Goal: Information Seeking & Learning: Learn about a topic

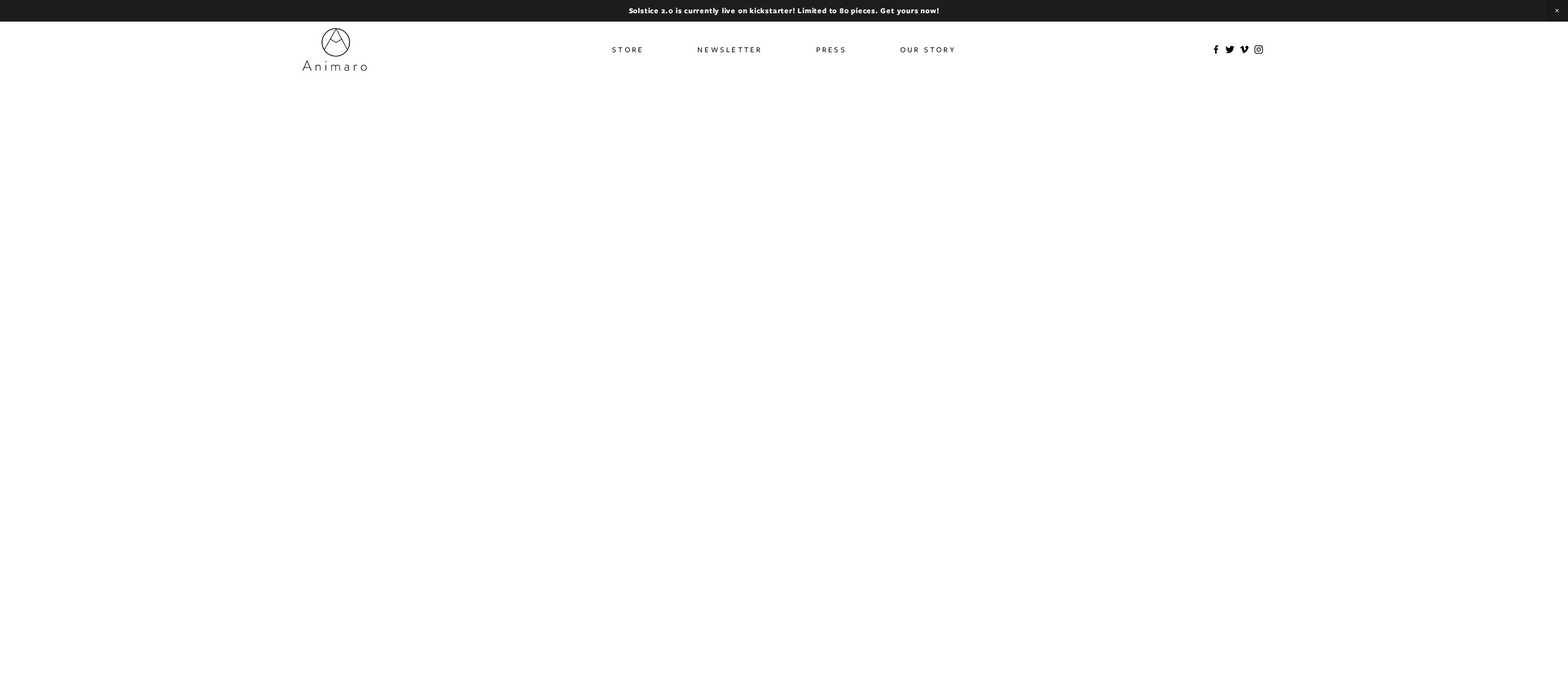
click at [628, 49] on link "Store" at bounding box center [628, 49] width 32 height 17
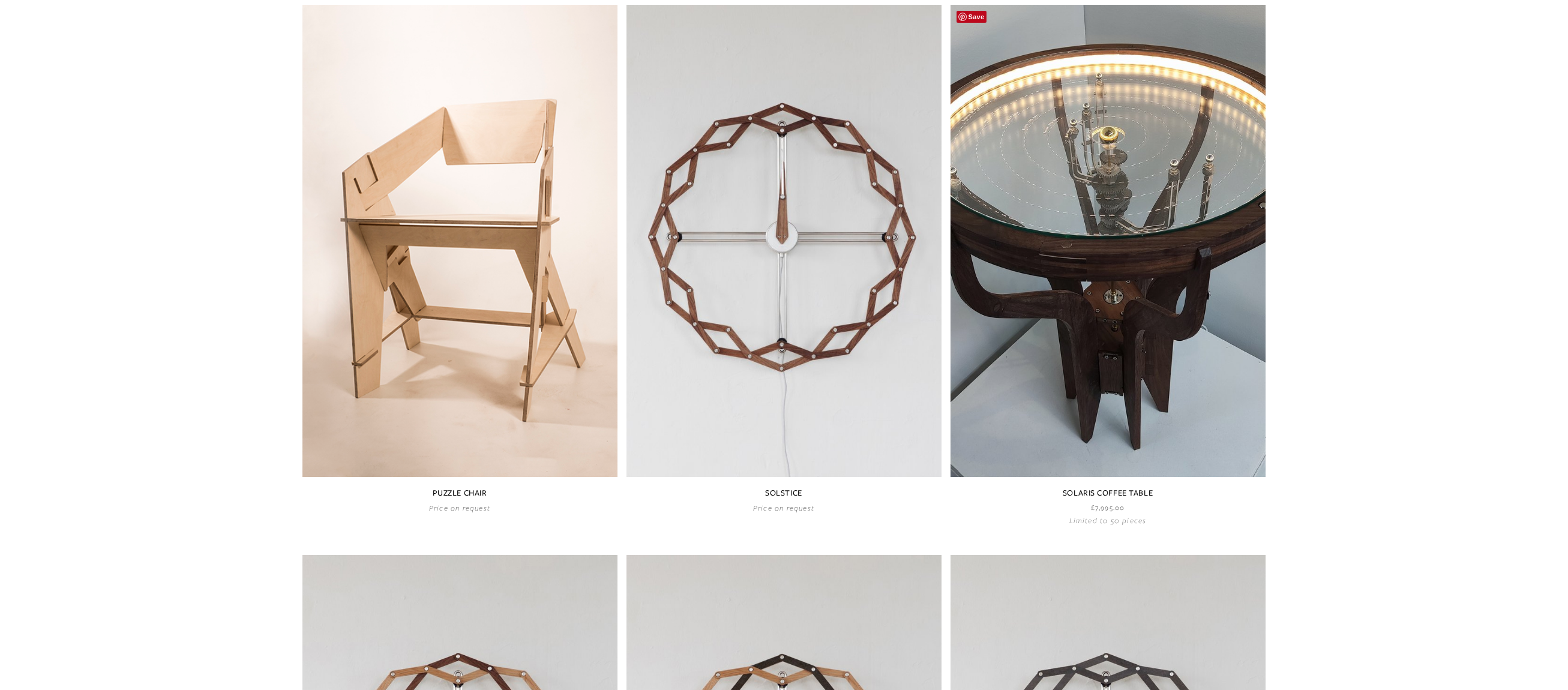
scroll to position [653, 0]
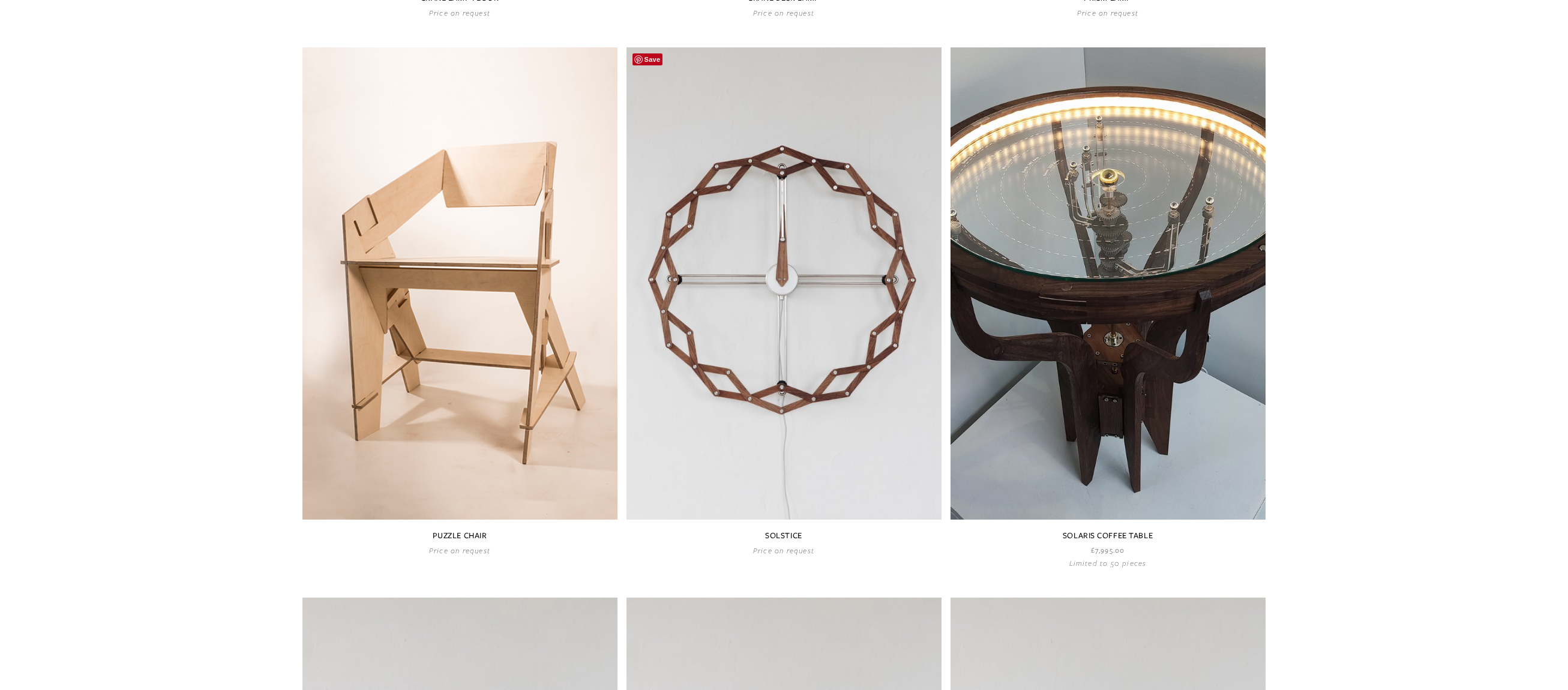
drag, startPoint x: 848, startPoint y: 391, endPoint x: 903, endPoint y: 436, distance: 71.1
click at [848, 391] on link at bounding box center [784, 301] width 315 height 508
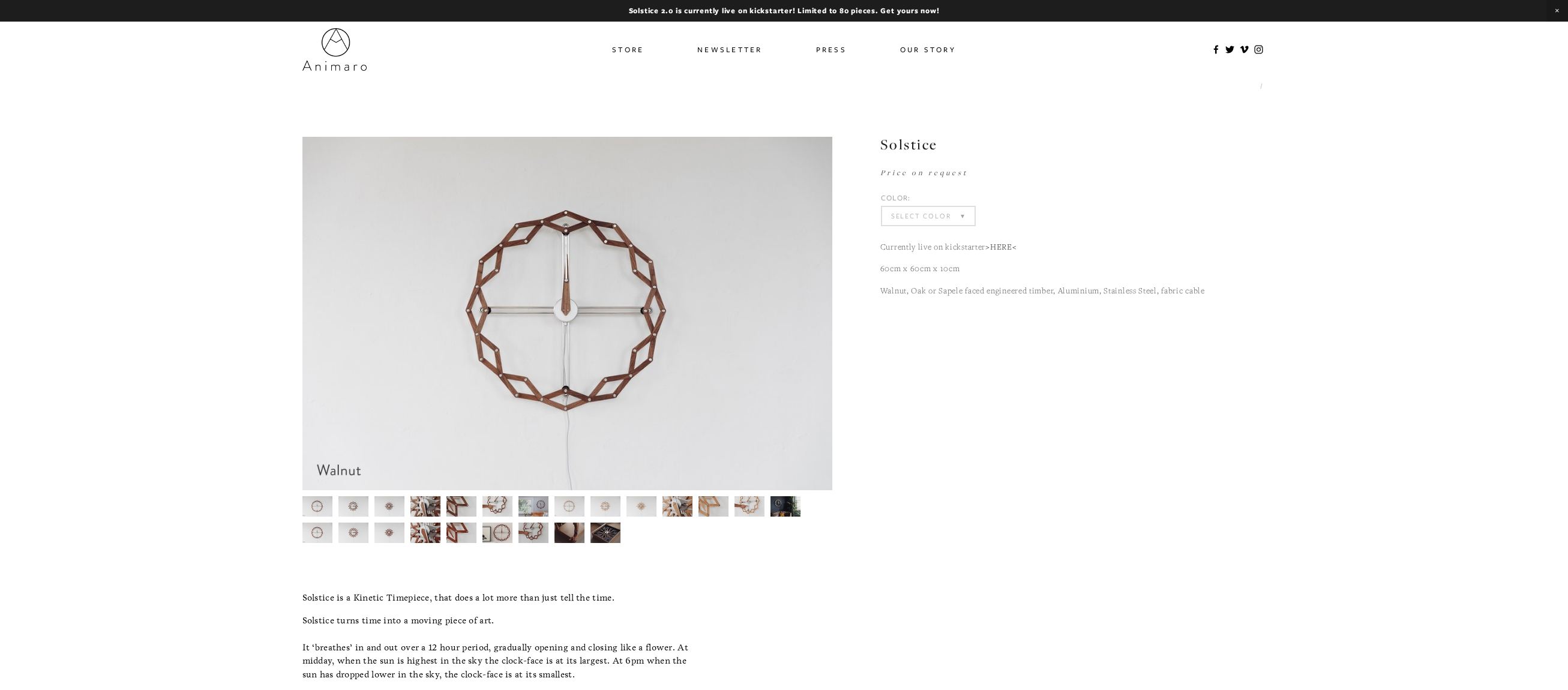
click at [611, 510] on img at bounding box center [606, 507] width 31 height 20
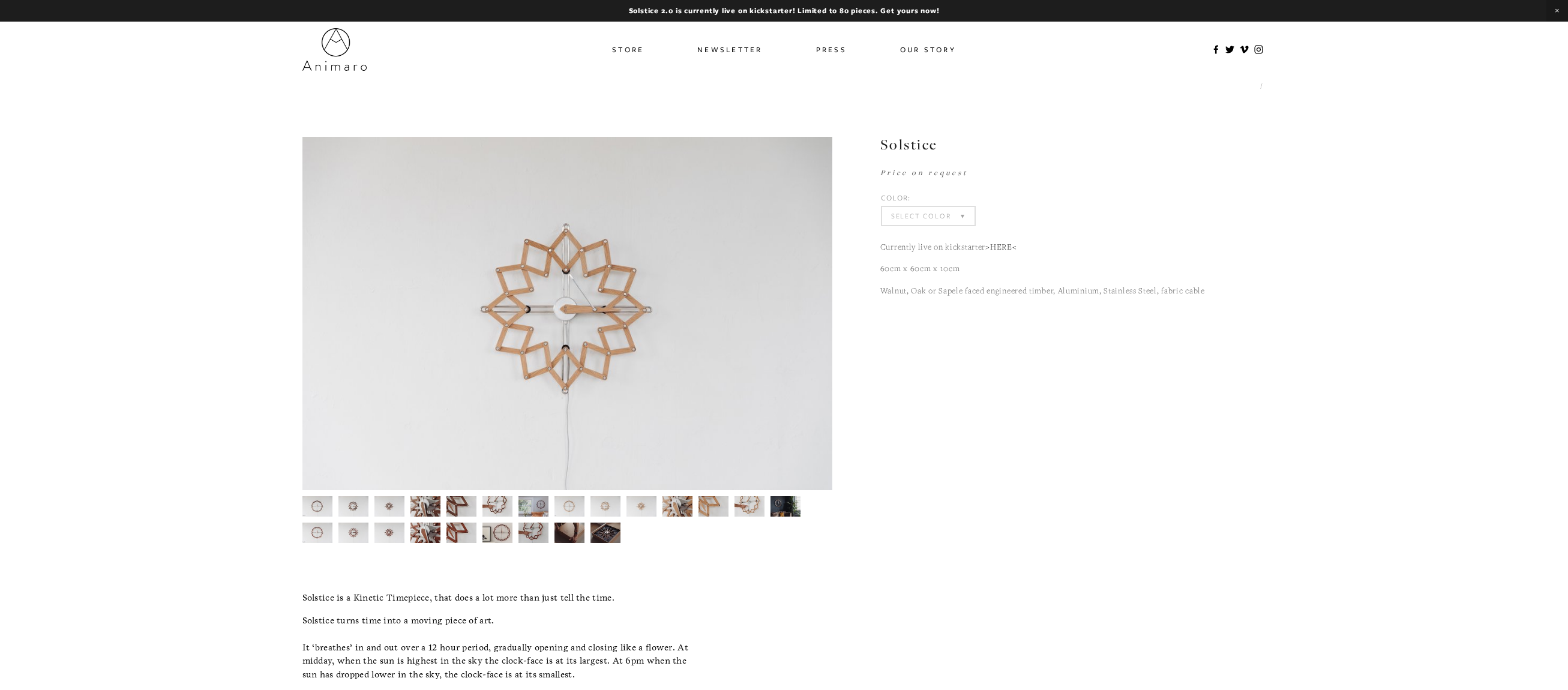
click at [650, 510] on img at bounding box center [641, 507] width 31 height 20
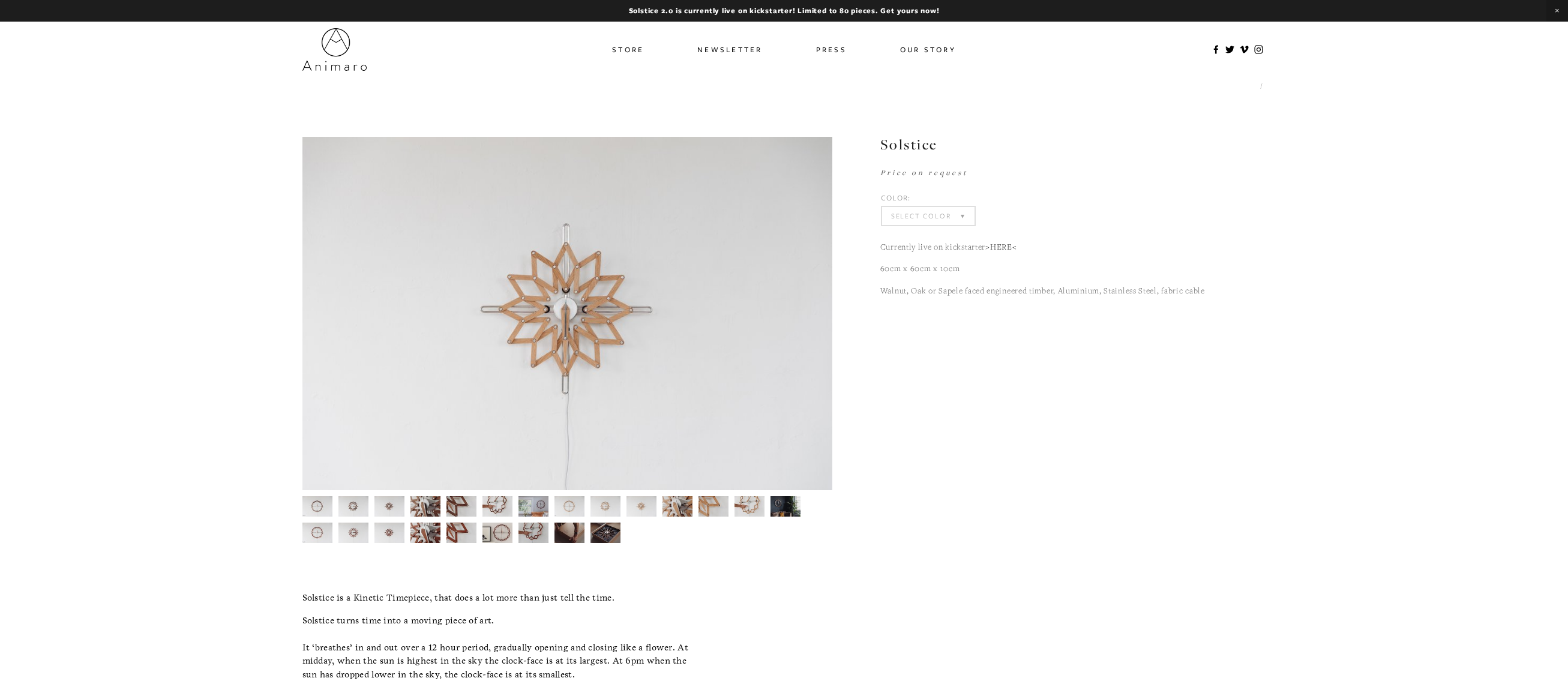
click at [385, 528] on img at bounding box center [389, 533] width 31 height 20
click at [354, 538] on img at bounding box center [354, 533] width 31 height 20
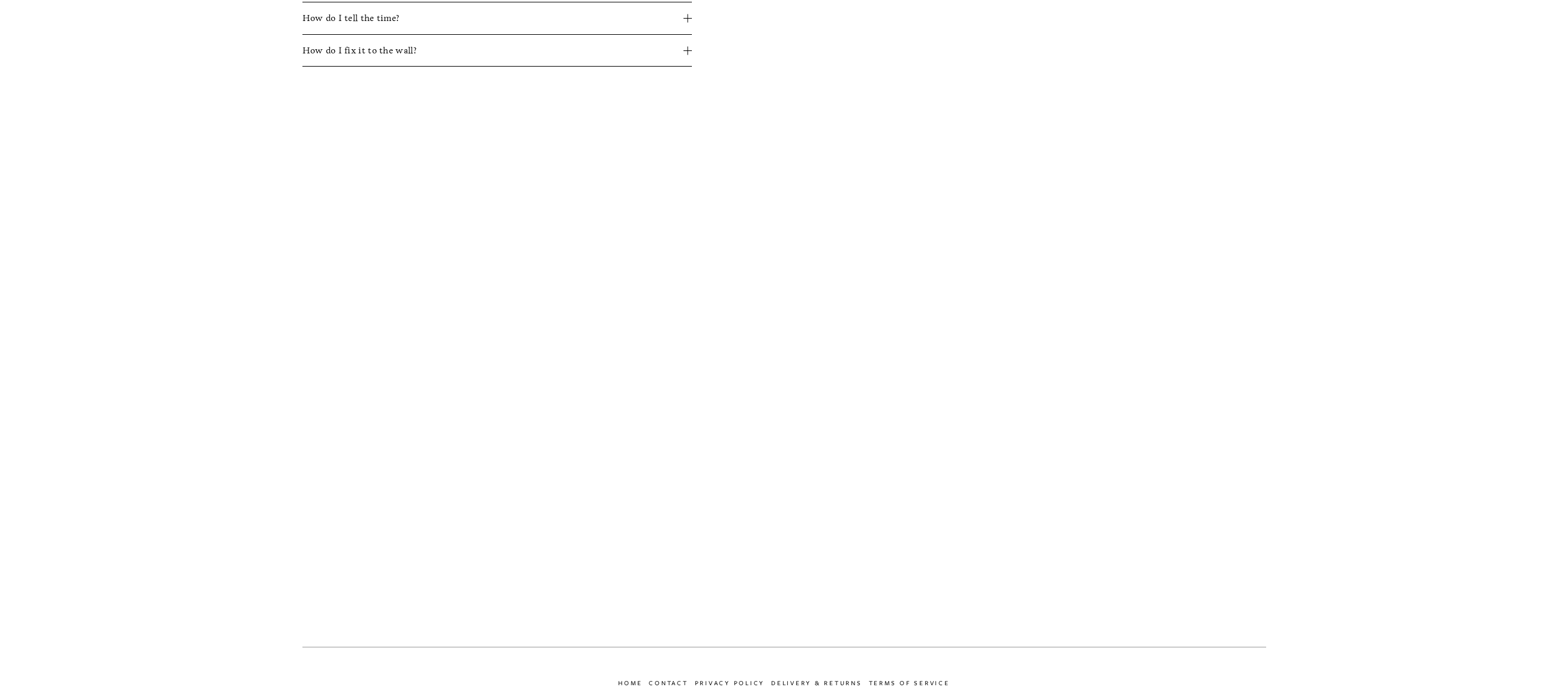
scroll to position [694, 0]
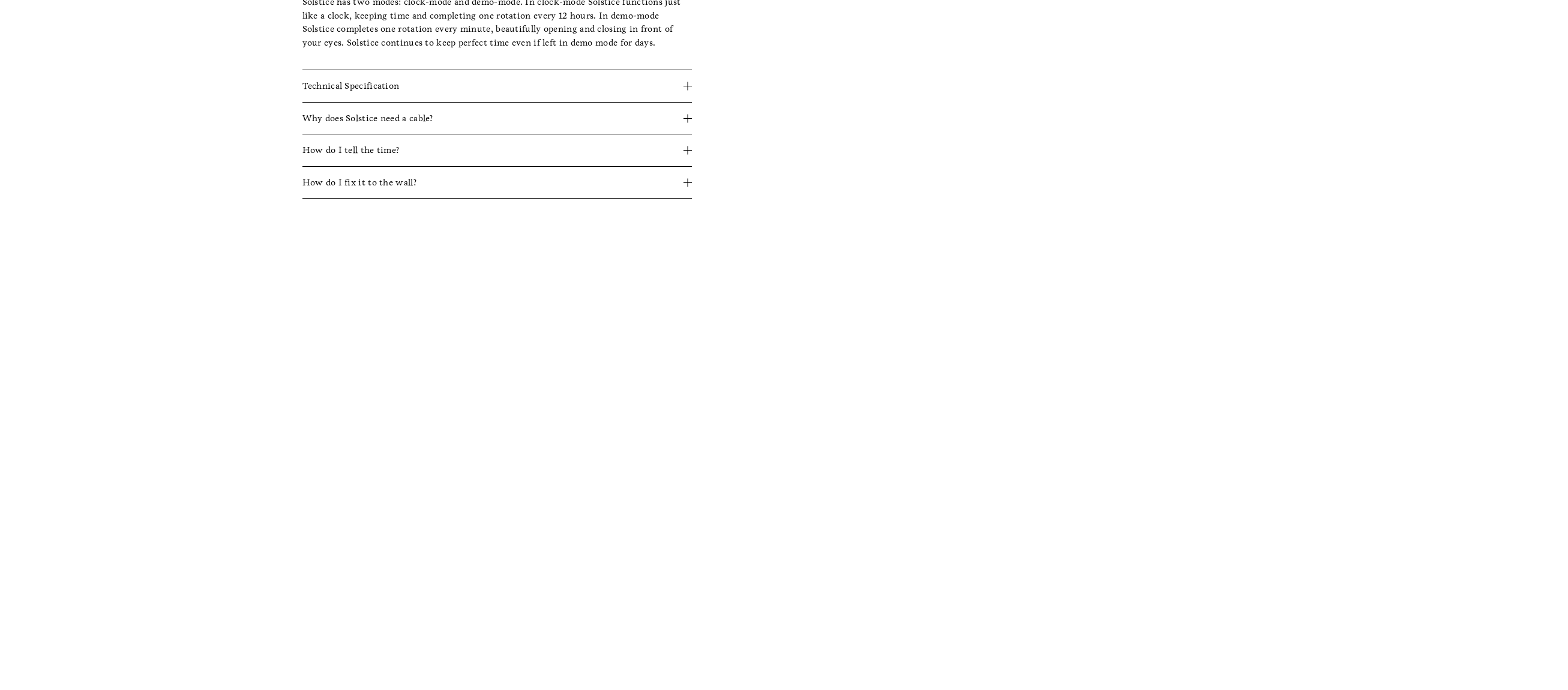
click at [811, 513] on div "Solstice is a Kinetic Timepiece, that does a lot more than just tell the time. …" at bounding box center [785, 302] width 984 height 812
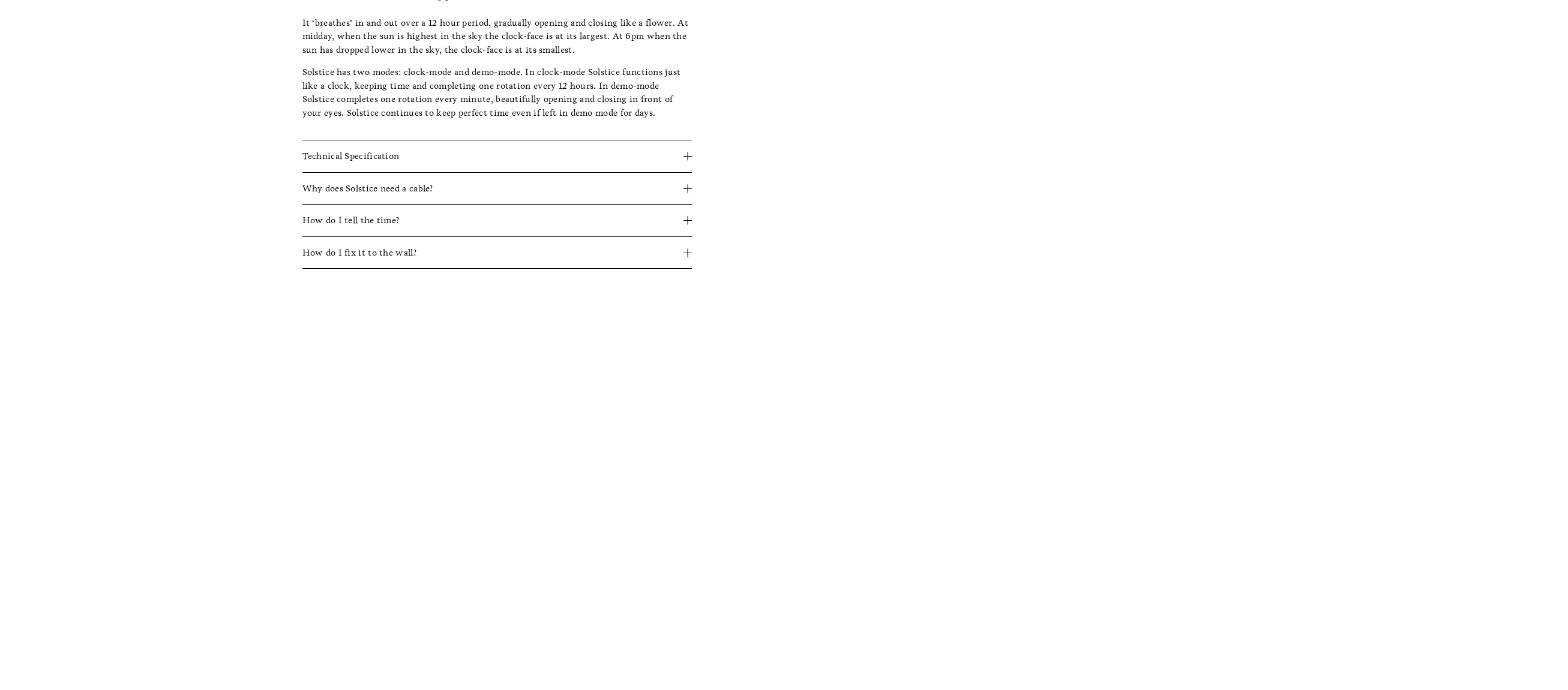
scroll to position [0, 0]
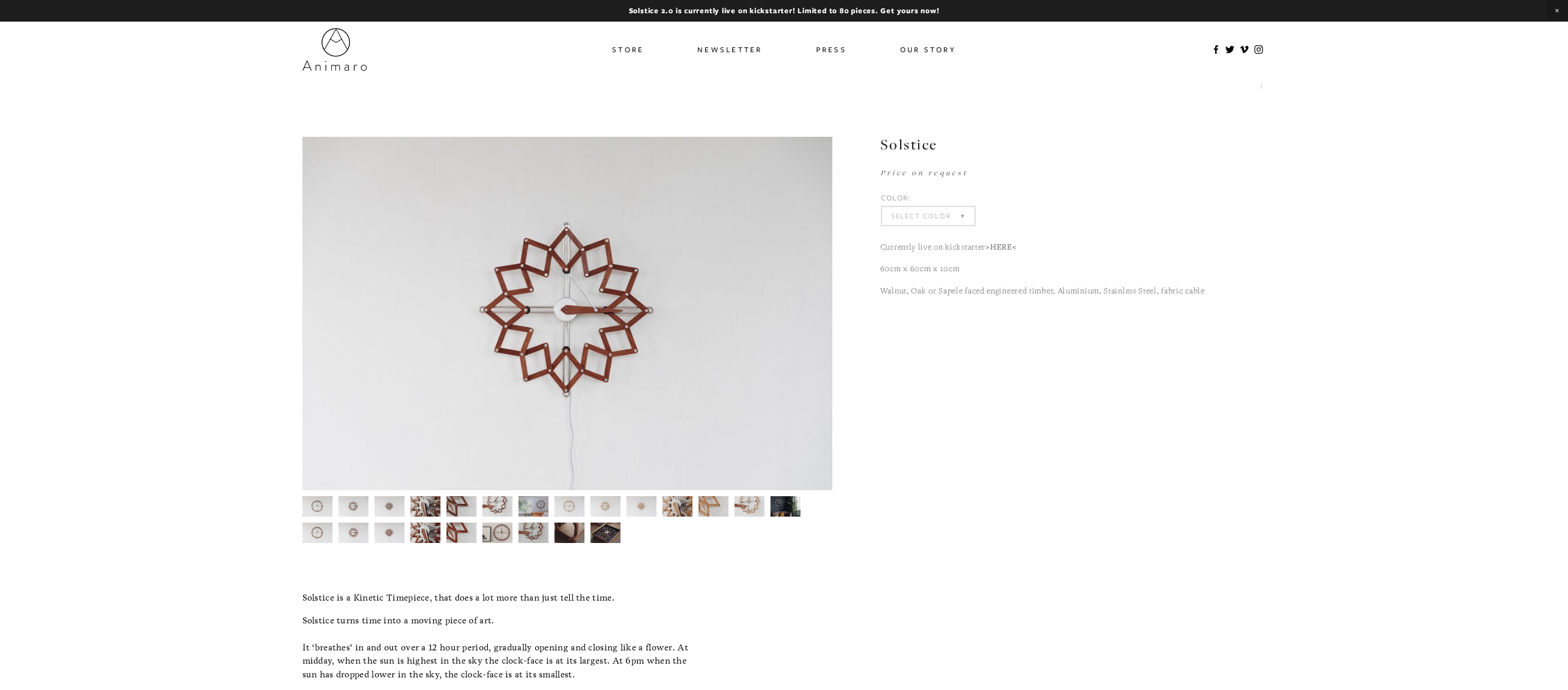
click at [631, 53] on link "Store" at bounding box center [628, 49] width 32 height 17
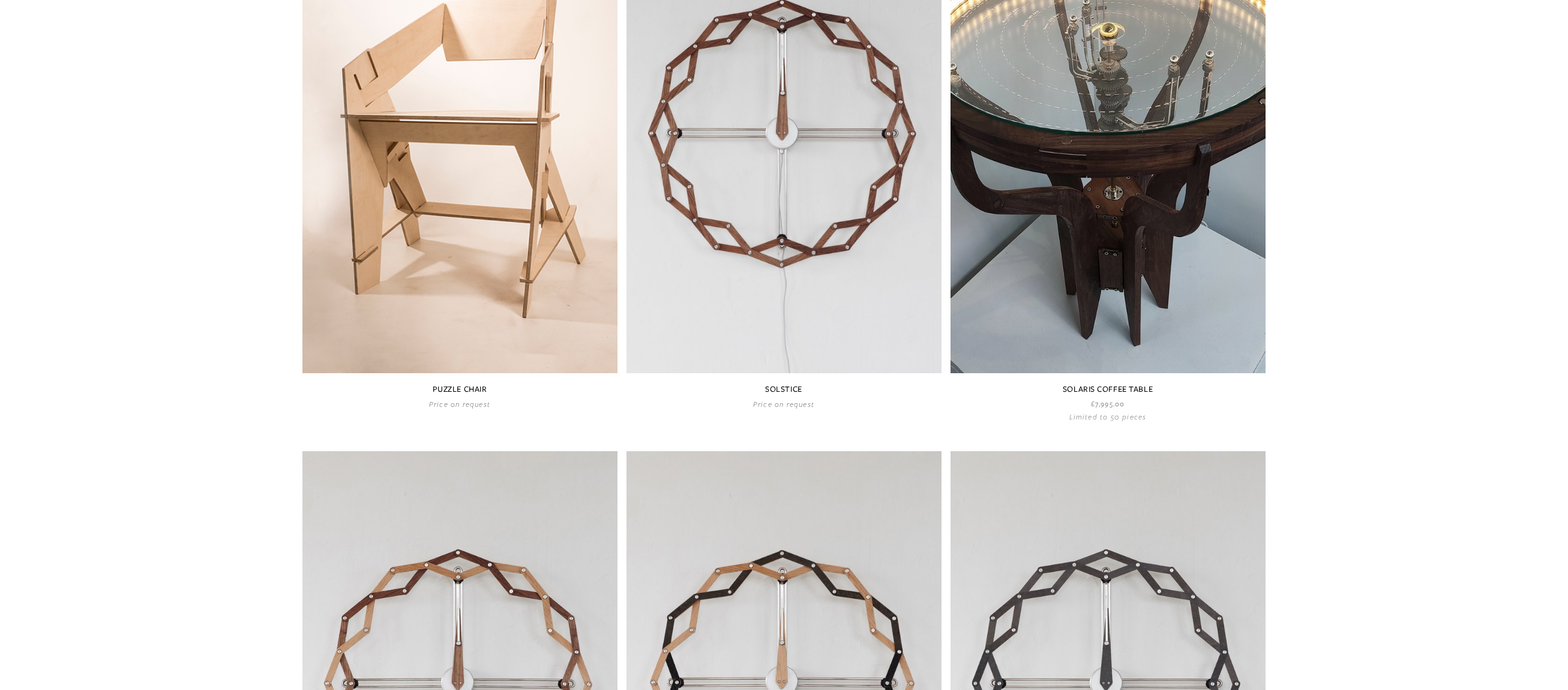
scroll to position [776, 0]
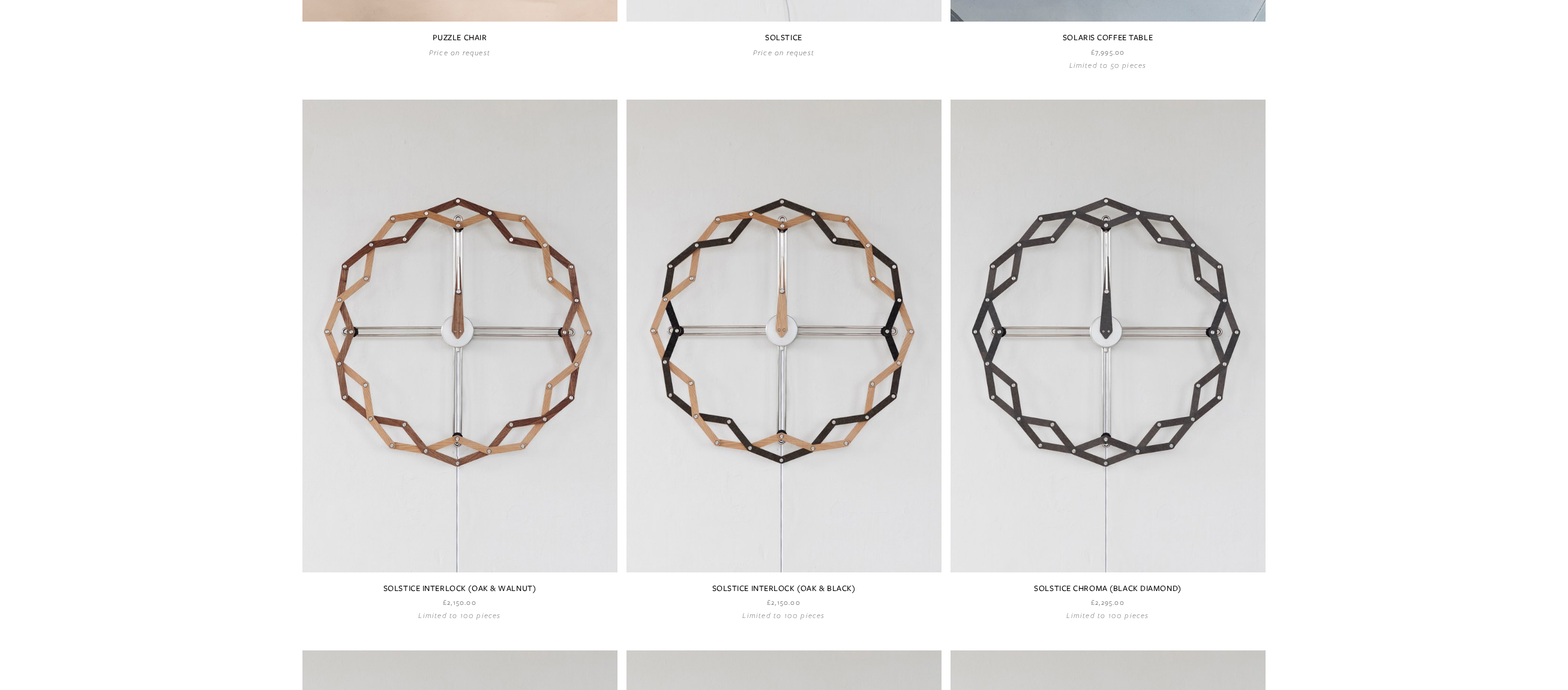
click at [1384, 486] on main "Category All Limited Editions Other works Solstice sold out Crane Lamp Floor £6…" at bounding box center [784, 96] width 1568 height 2221
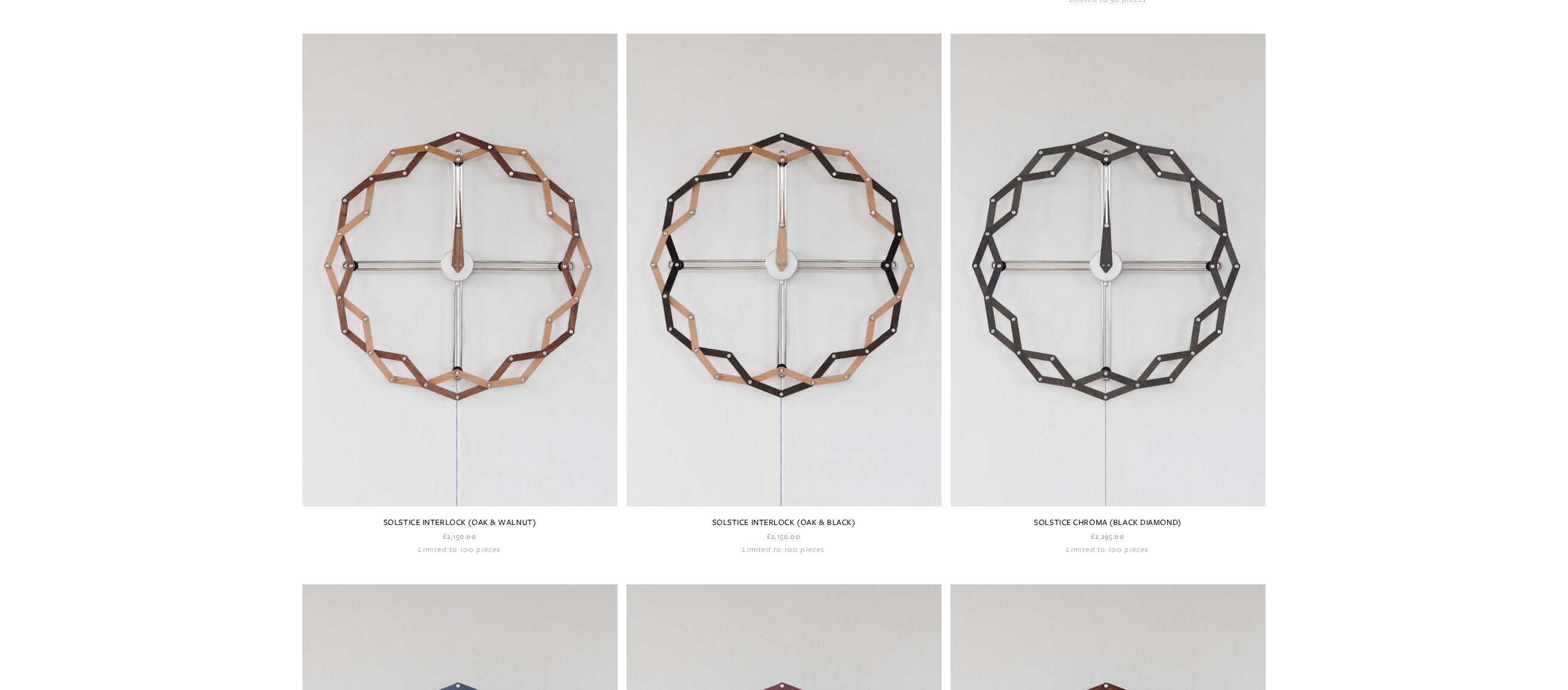
scroll to position [1223, 0]
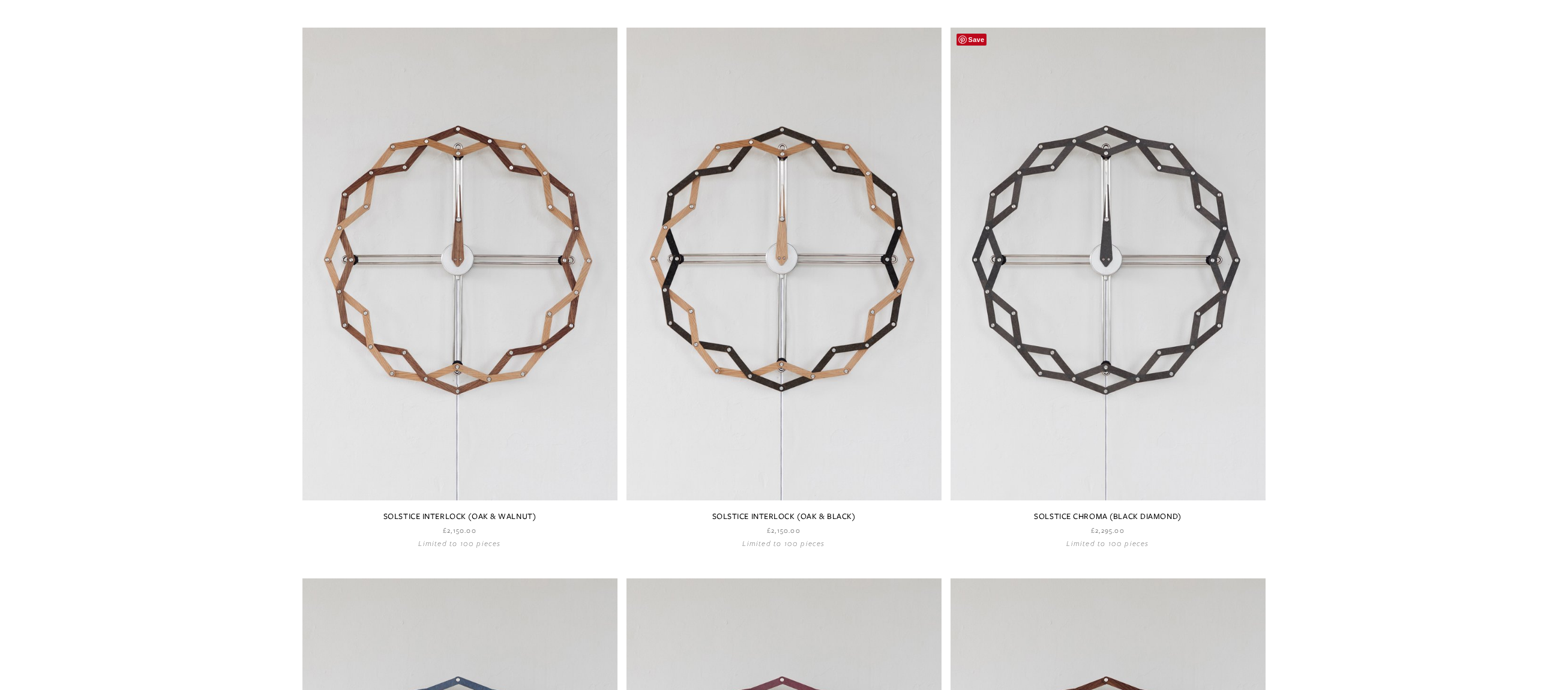
drag, startPoint x: 1075, startPoint y: 345, endPoint x: 1070, endPoint y: 363, distance: 18.7
click at [1073, 346] on link at bounding box center [1108, 287] width 315 height 520
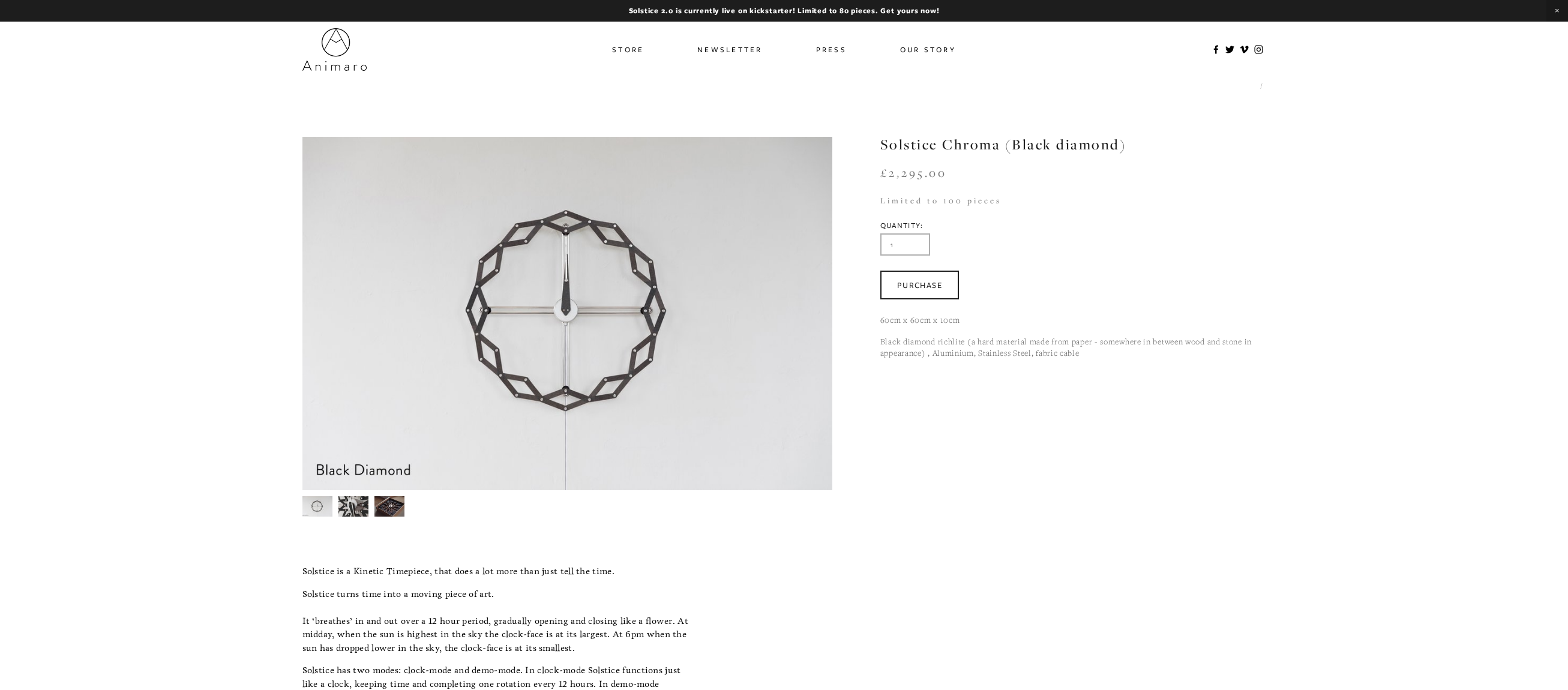
drag, startPoint x: 919, startPoint y: 169, endPoint x: 841, endPoint y: 171, distance: 78.0
click at [841, 171] on section "Solstice Chroma (Black diamond) £2,295.00 60cm x 60cm x 10cm Black diamond rich…" at bounding box center [1049, 255] width 434 height 236
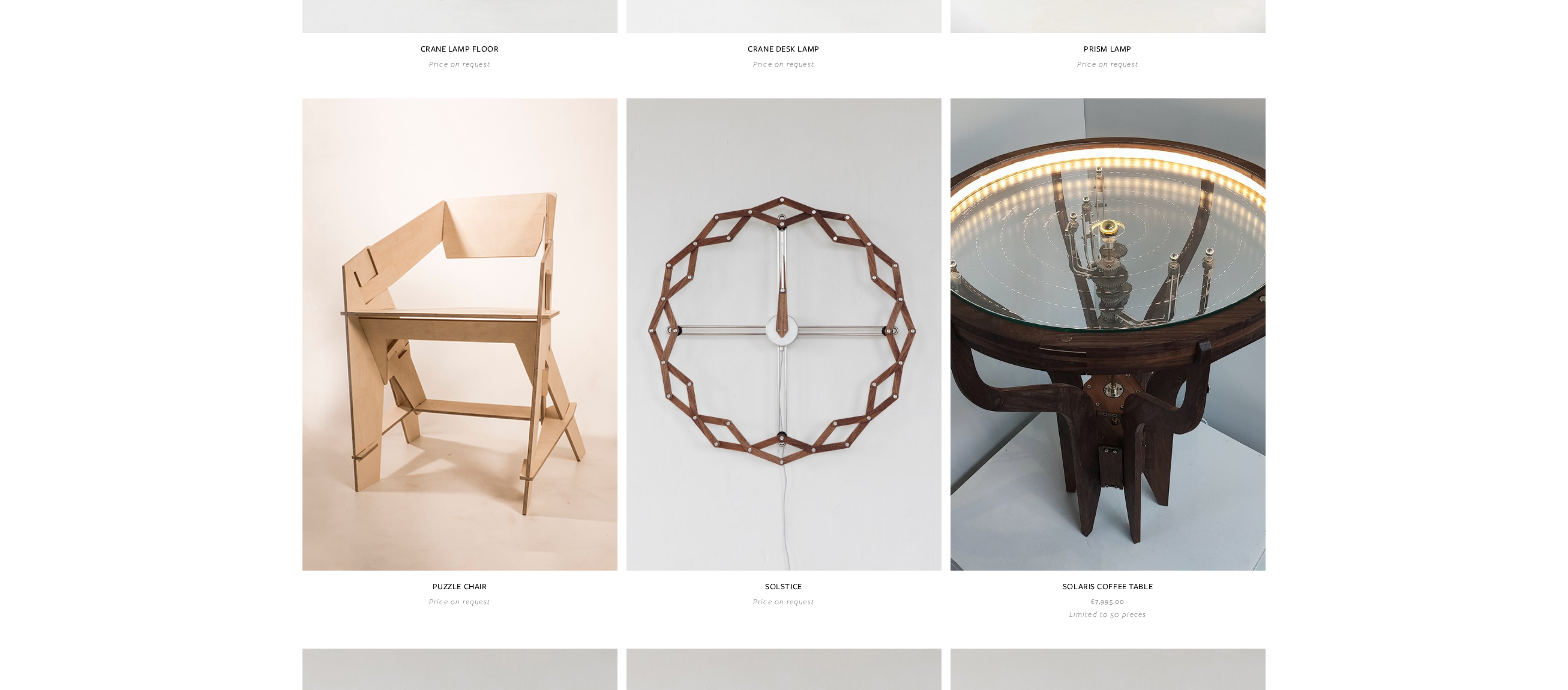
scroll to position [600, 0]
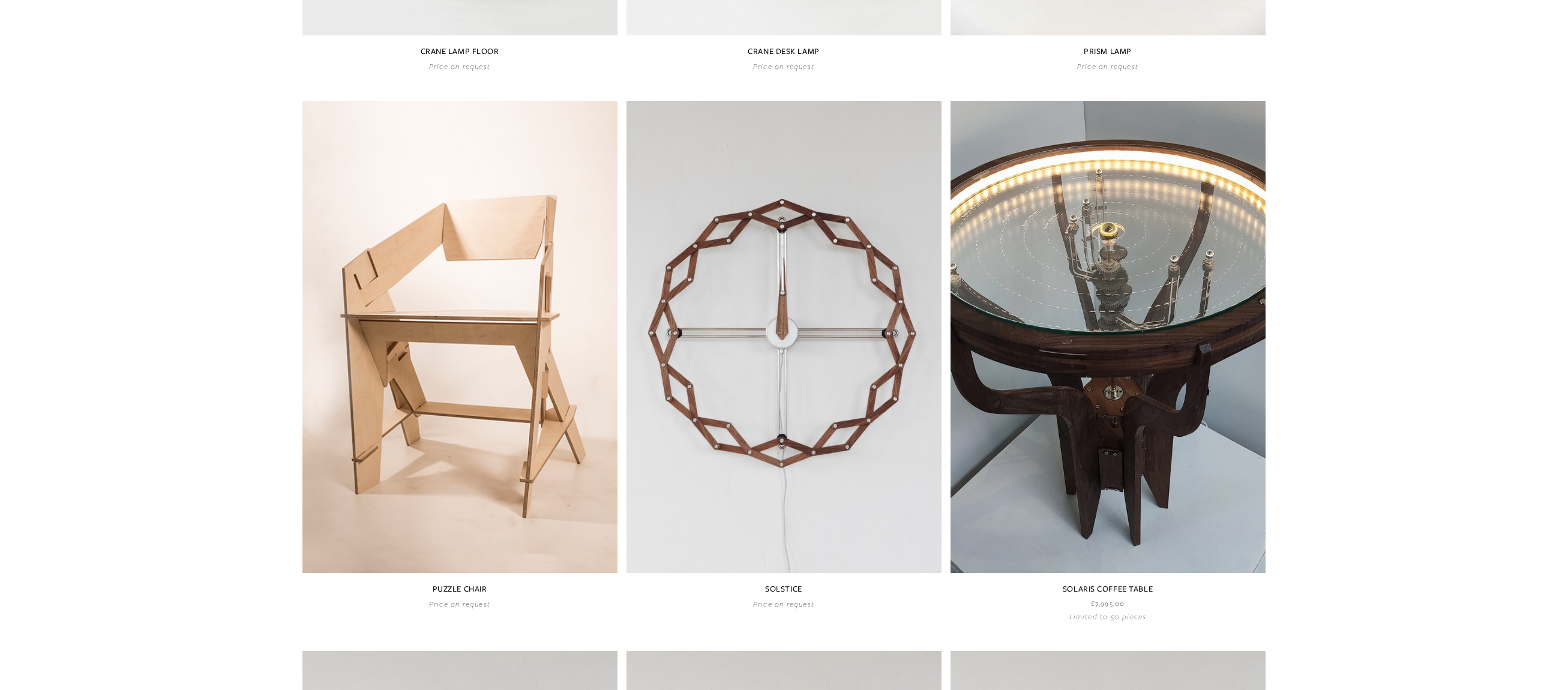
drag, startPoint x: 772, startPoint y: 169, endPoint x: 776, endPoint y: 178, distance: 9.8
click at [772, 169] on link at bounding box center [784, 354] width 315 height 508
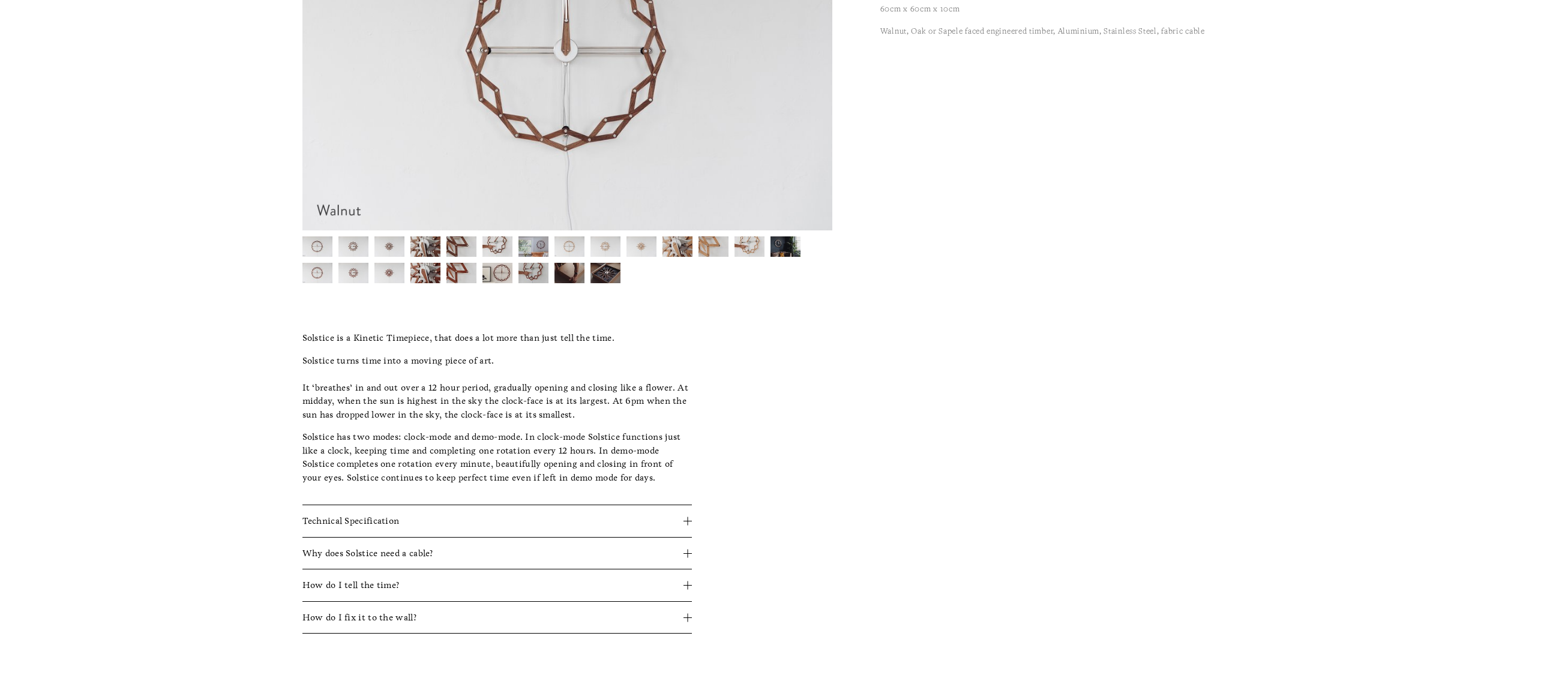
scroll to position [263, 0]
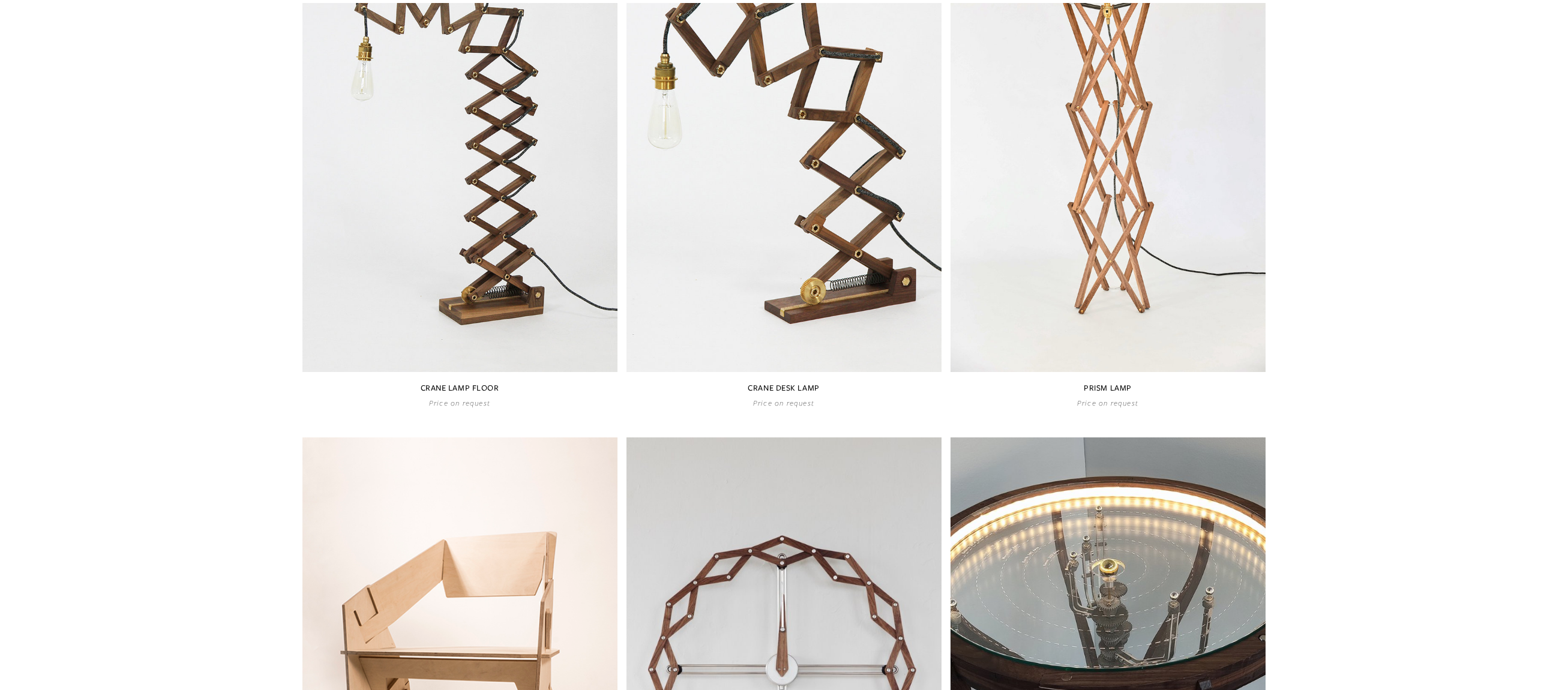
scroll to position [600, 0]
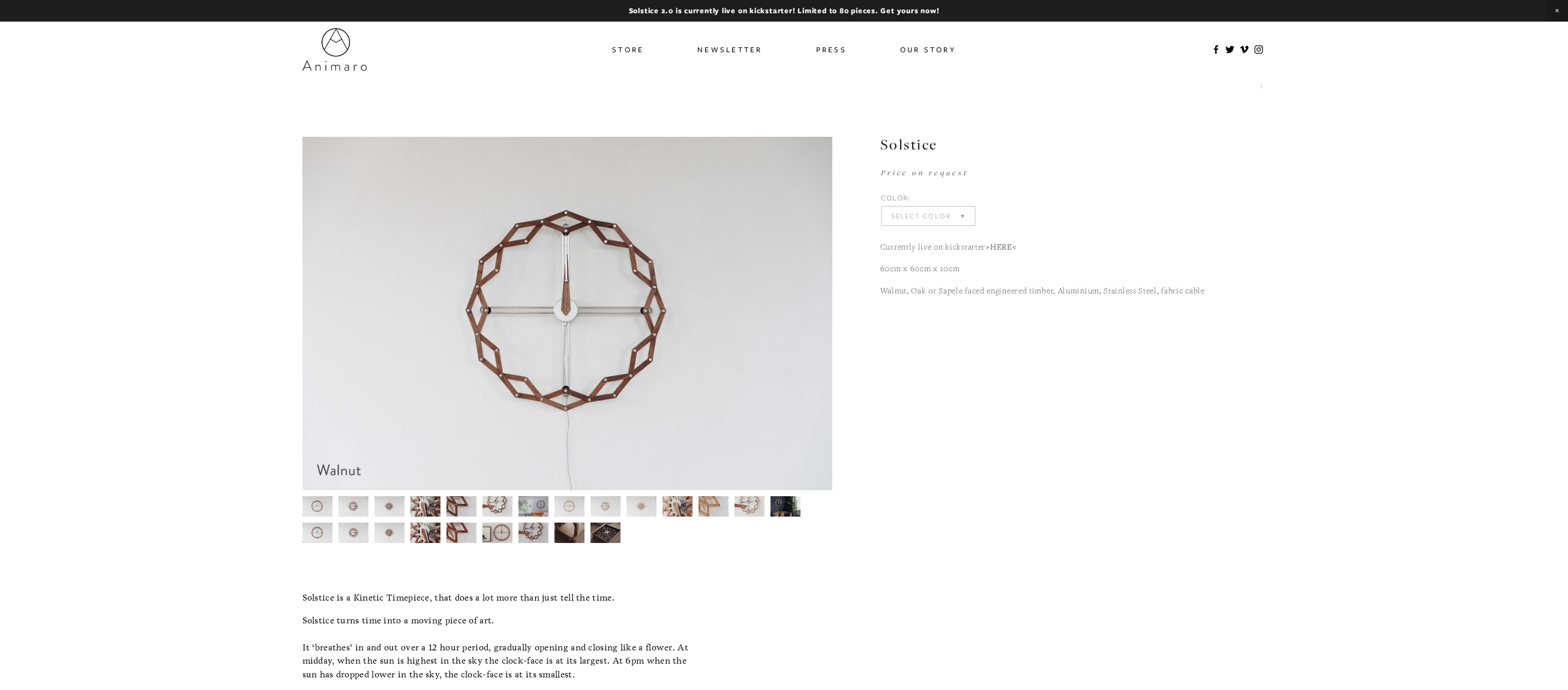
drag, startPoint x: 1157, startPoint y: 612, endPoint x: 901, endPoint y: 247, distance: 445.8
